Goal: Information Seeking & Learning: Learn about a topic

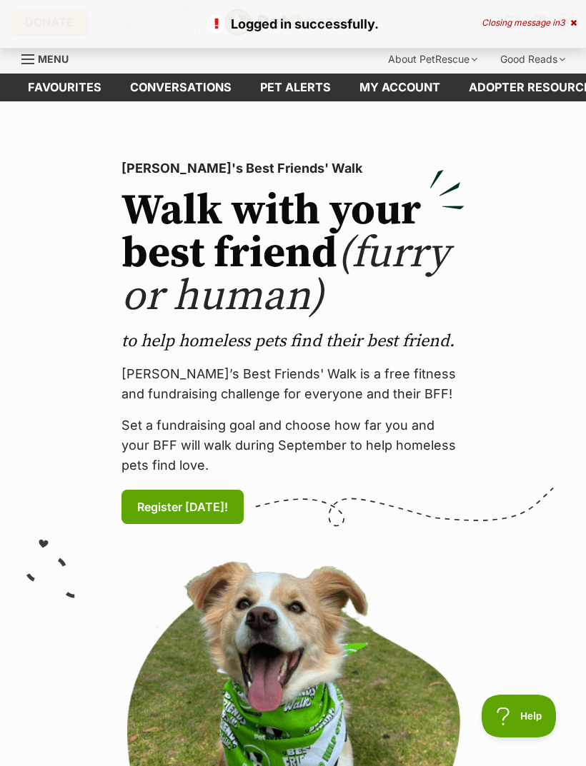
click at [34, 51] on link "Menu" at bounding box center [49, 58] width 57 height 26
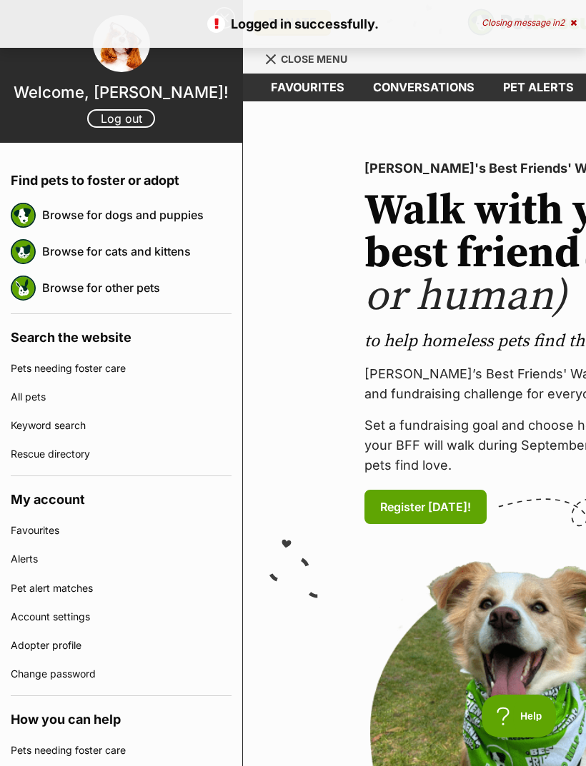
click at [73, 219] on link "Browse for dogs and puppies" at bounding box center [136, 215] width 189 height 30
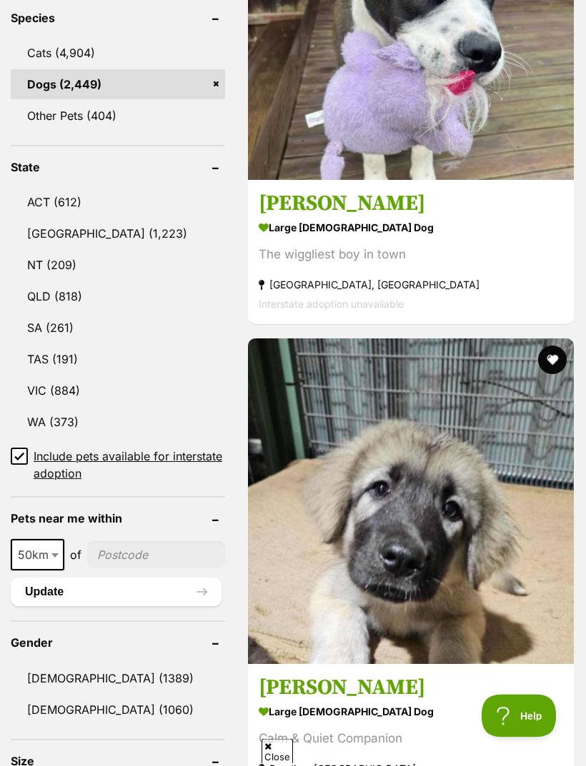
scroll to position [754, 0]
click at [42, 376] on link "VIC (884)" at bounding box center [118, 391] width 214 height 30
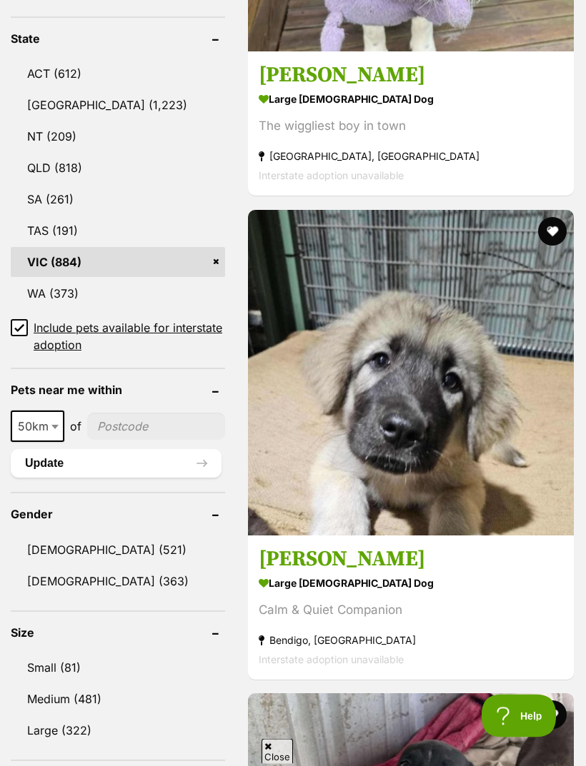
scroll to position [882, 0]
click at [54, 653] on link "Small (81)" at bounding box center [118, 668] width 214 height 30
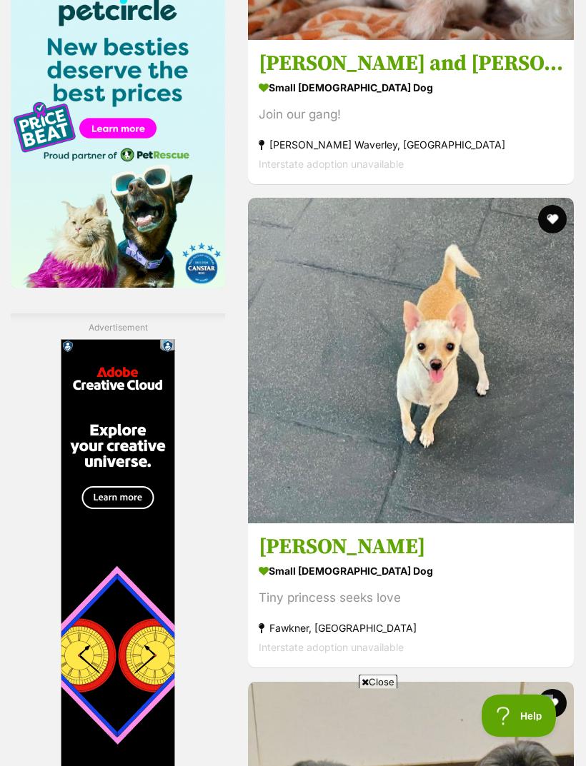
scroll to position [2345, 0]
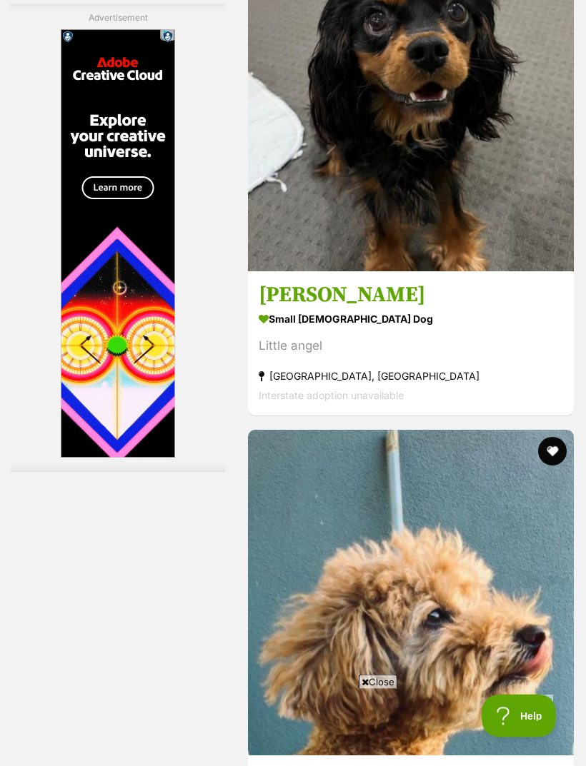
scroll to position [4300, 0]
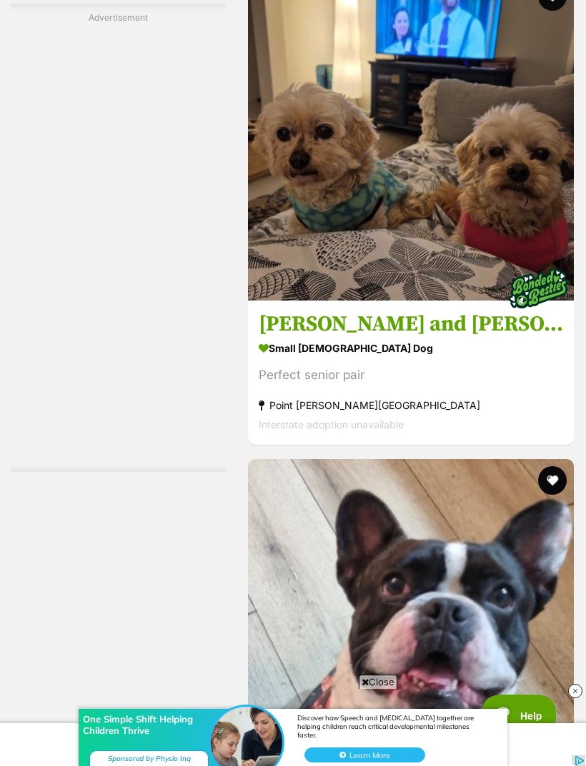
scroll to position [4273, 0]
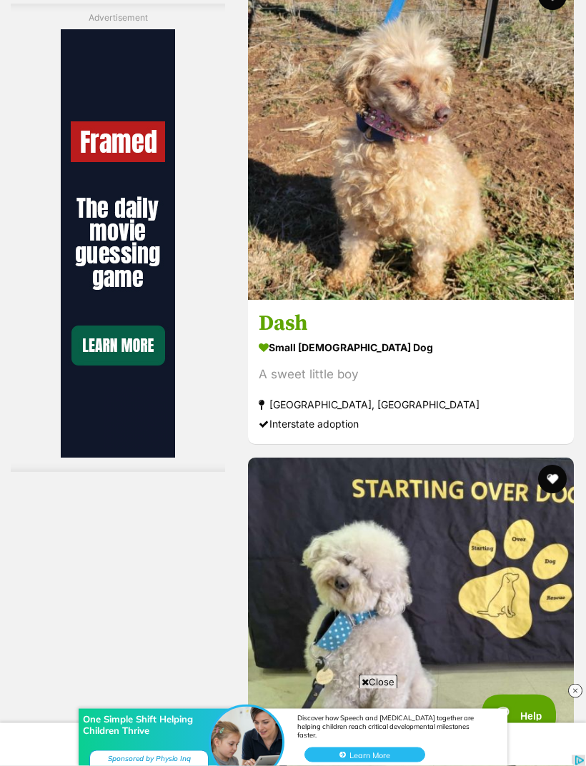
scroll to position [4445, 0]
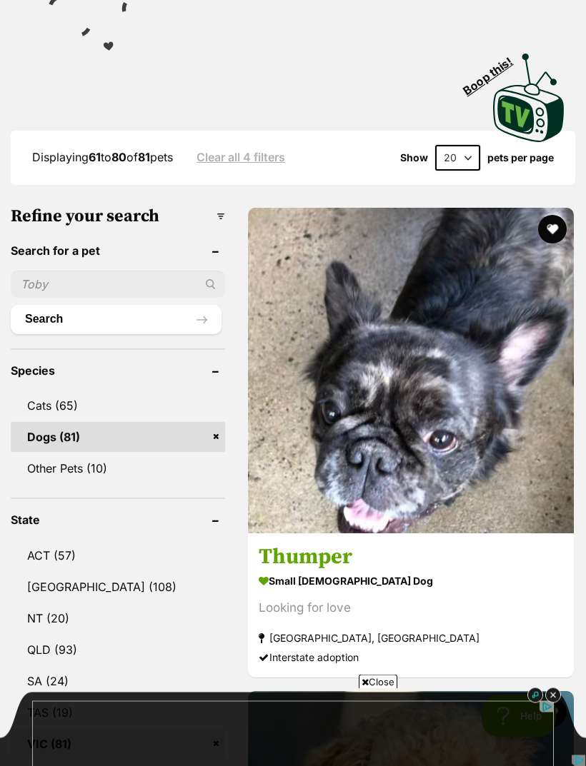
scroll to position [400, 0]
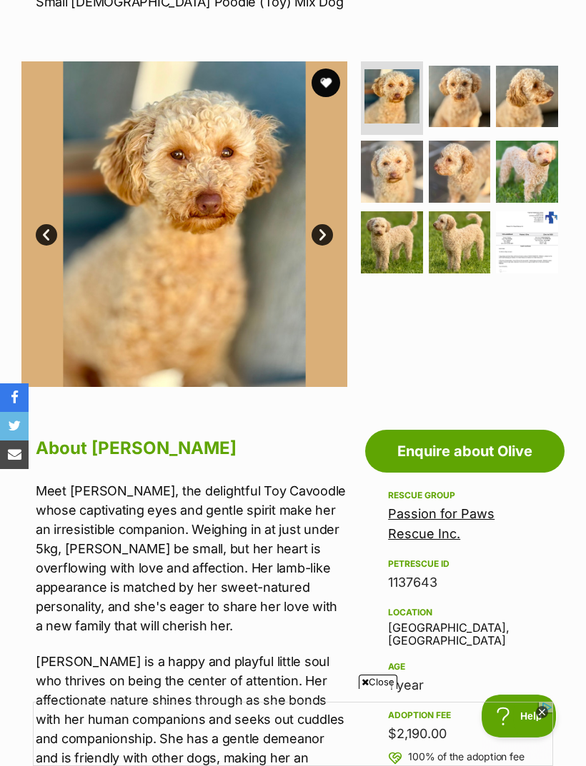
click at [479, 516] on link "Passion for Paws Rescue Inc." at bounding box center [441, 523] width 106 height 35
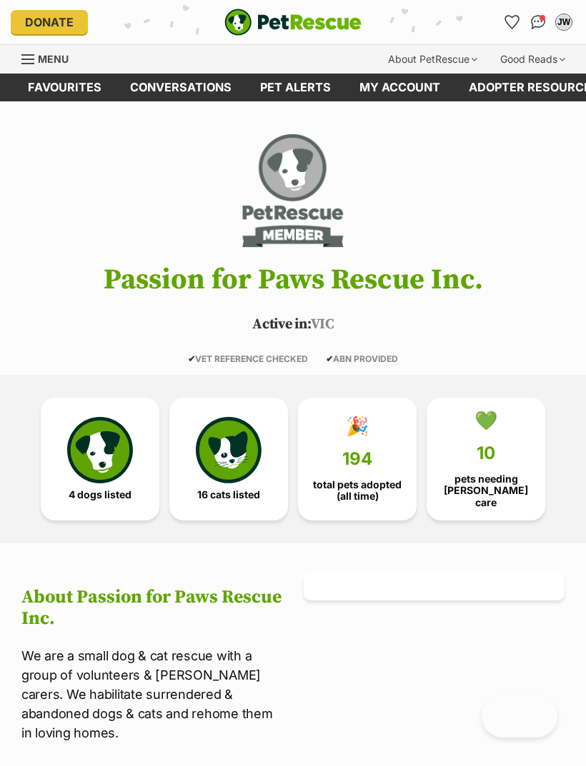
click at [113, 441] on img at bounding box center [100, 450] width 66 height 66
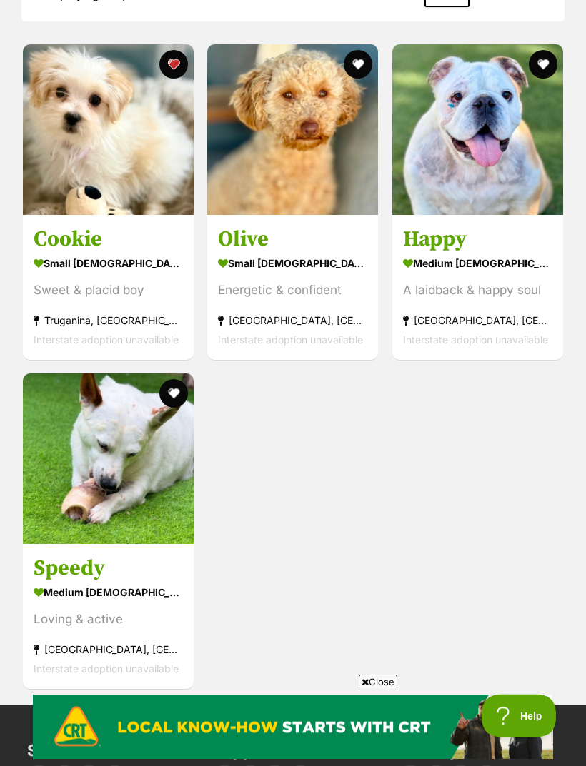
scroll to position [1379, 0]
click at [67, 166] on img at bounding box center [108, 129] width 171 height 171
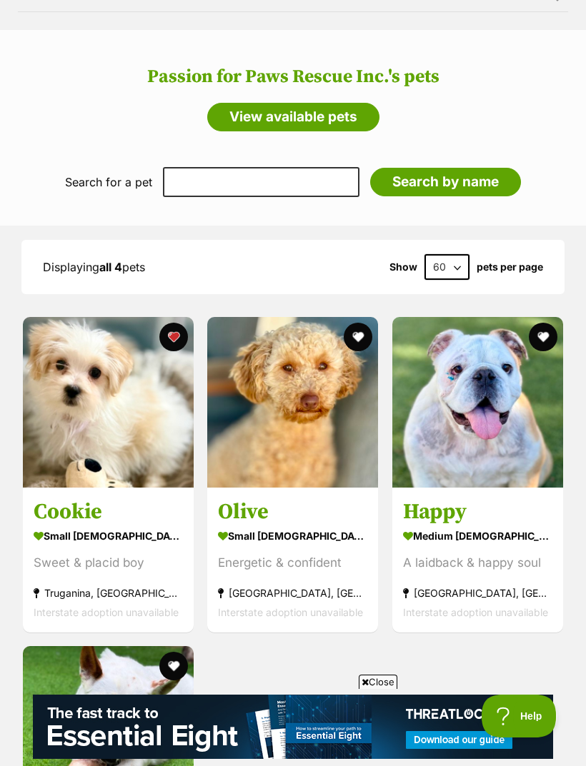
scroll to position [0, 0]
click at [237, 103] on link "View available pets" at bounding box center [293, 117] width 172 height 29
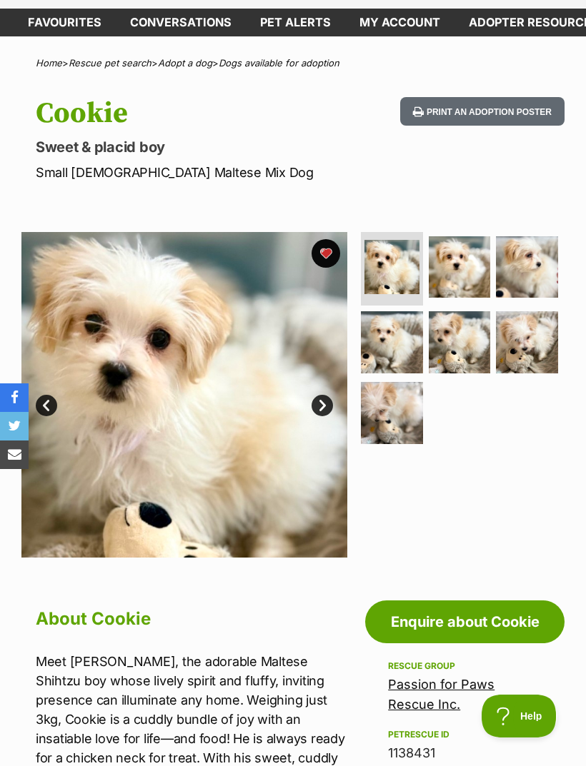
scroll to position [22, 0]
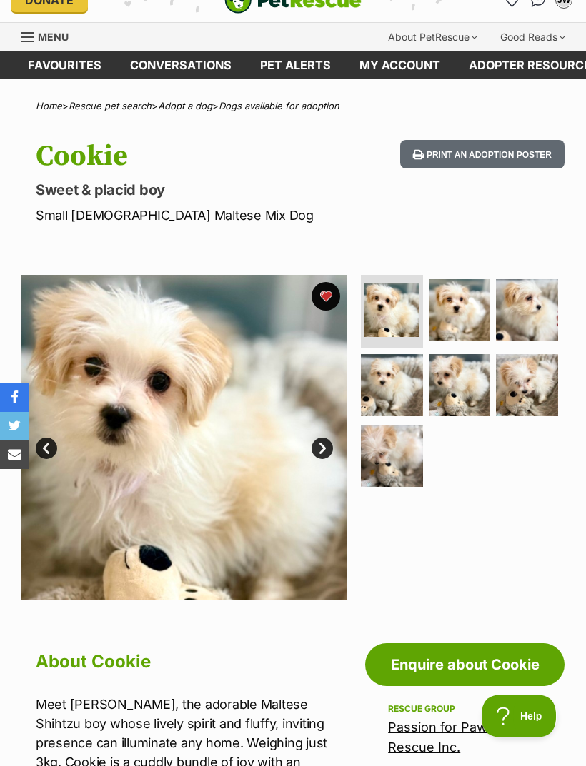
click at [456, 314] on img at bounding box center [460, 310] width 62 height 62
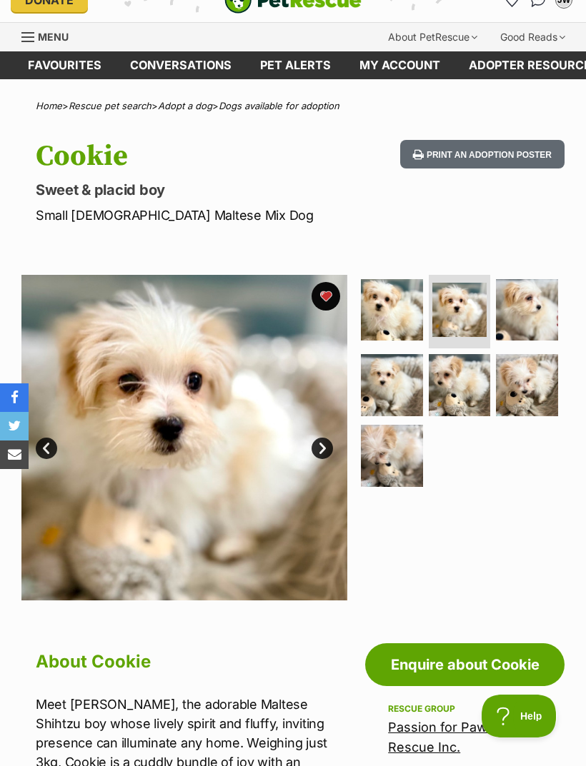
click at [547, 307] on img at bounding box center [527, 310] width 62 height 62
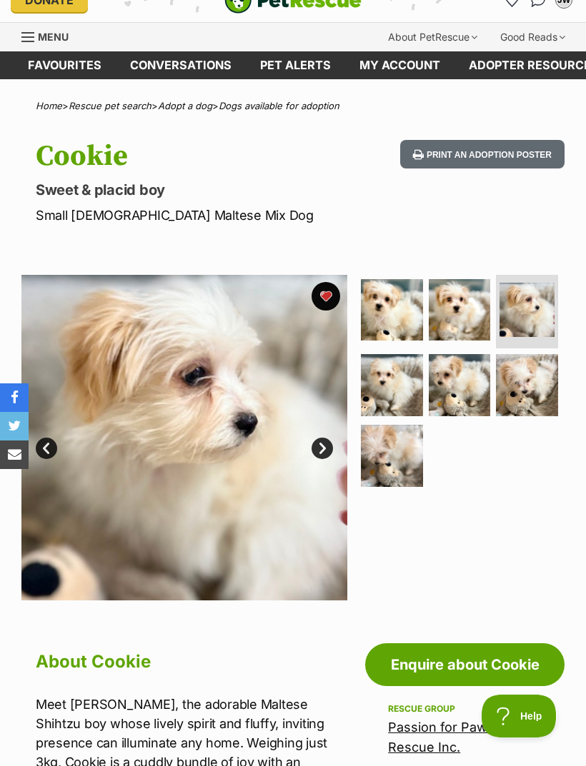
click at [402, 389] on img at bounding box center [392, 385] width 62 height 62
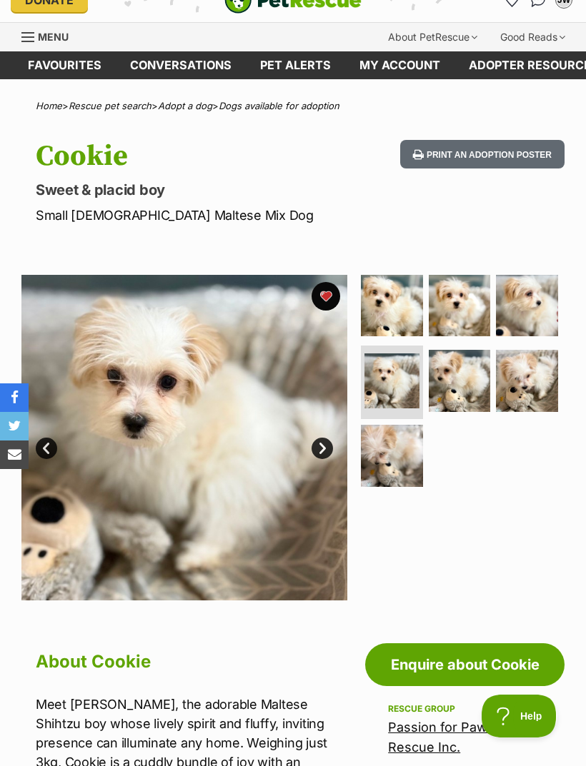
click at [464, 386] on img at bounding box center [460, 381] width 62 height 62
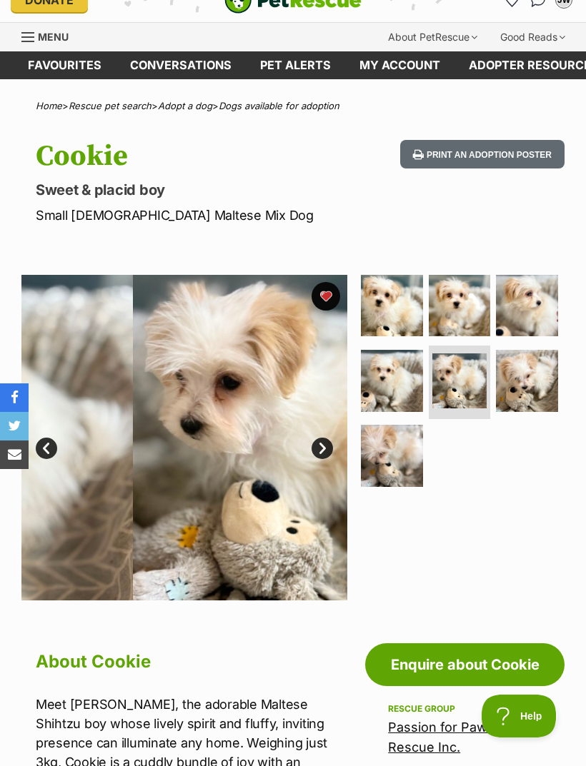
scroll to position [0, 0]
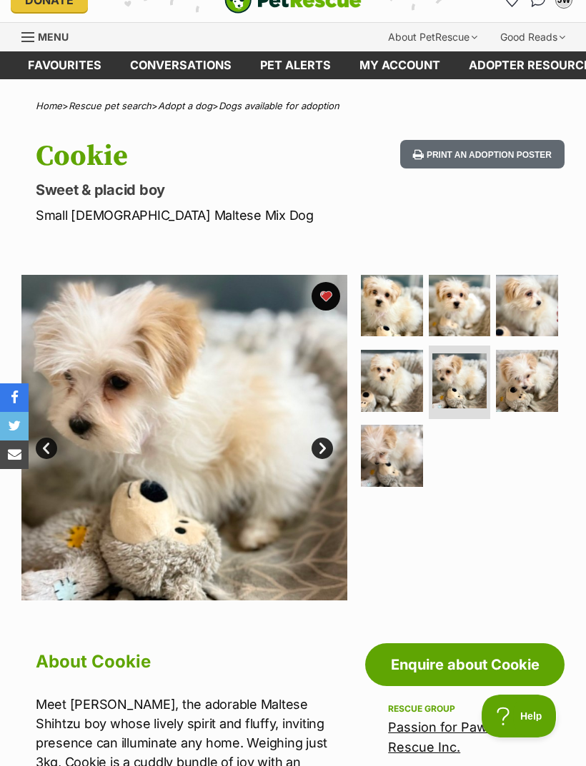
click at [536, 372] on img at bounding box center [527, 381] width 62 height 62
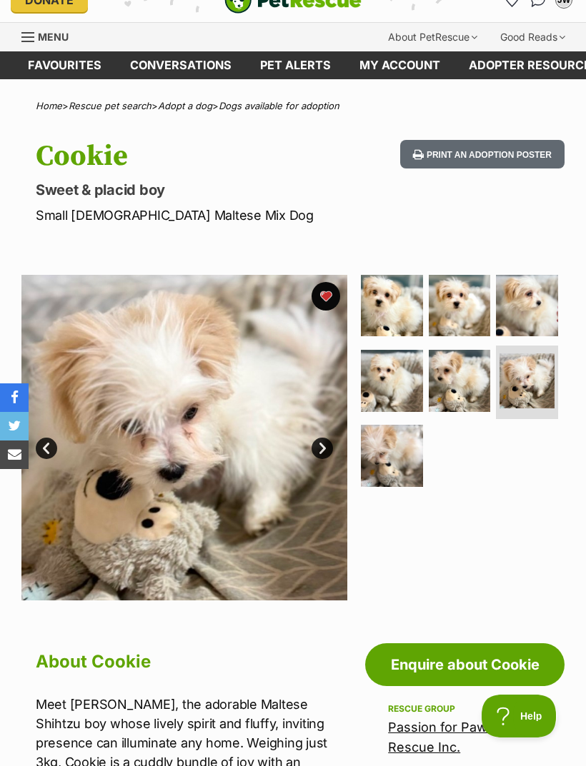
click at [394, 462] on img at bounding box center [392, 456] width 62 height 62
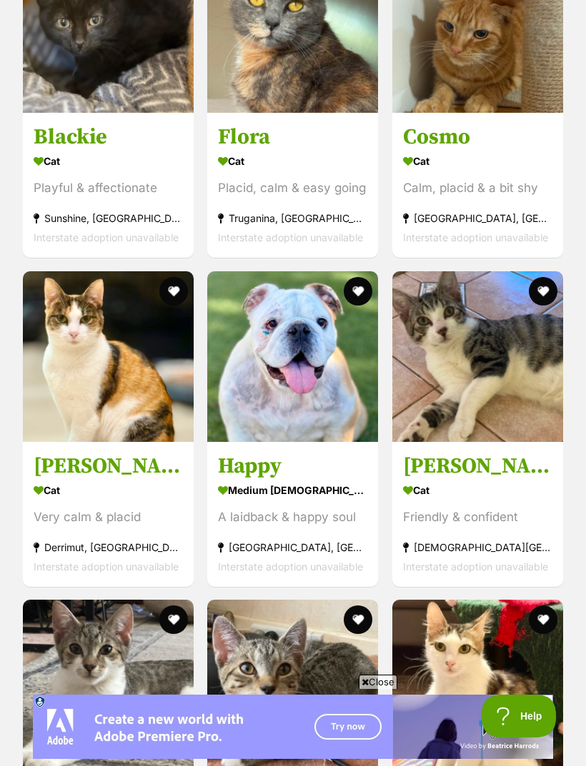
scroll to position [1757, 0]
